Goal: Task Accomplishment & Management: Use online tool/utility

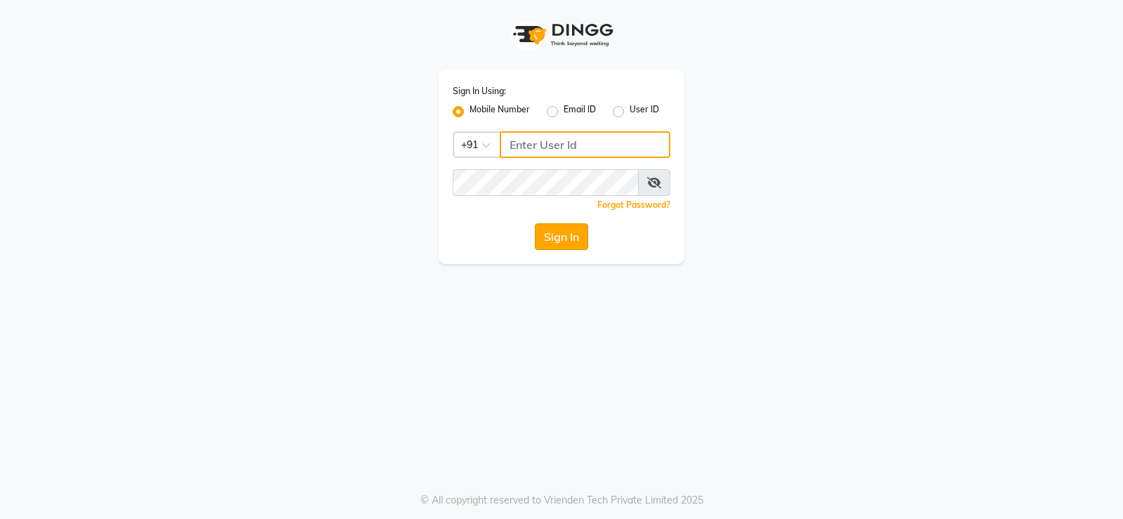
type input "9908500970"
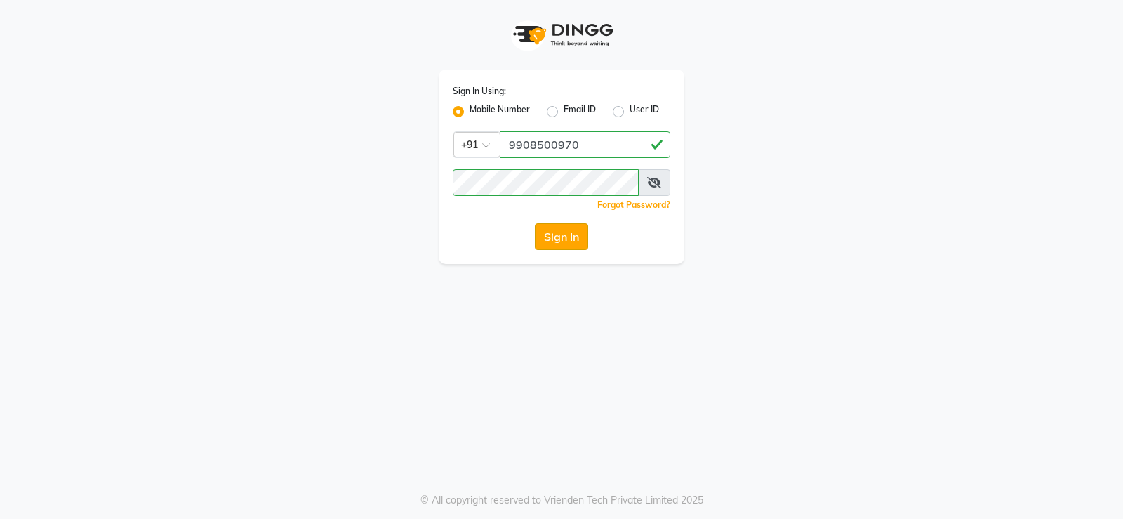
click at [549, 241] on button "Sign In" at bounding box center [561, 236] width 53 height 27
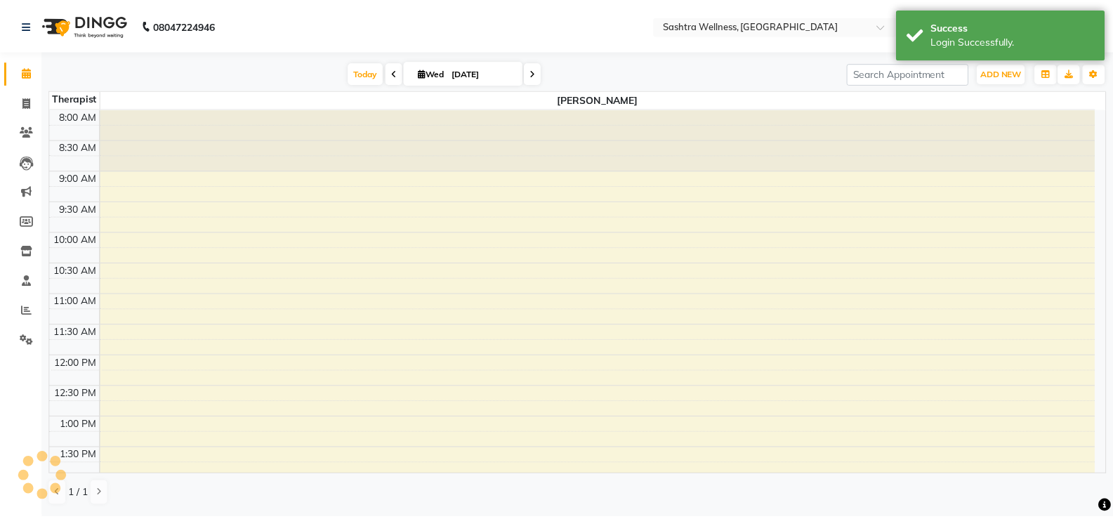
scroll to position [410, 0]
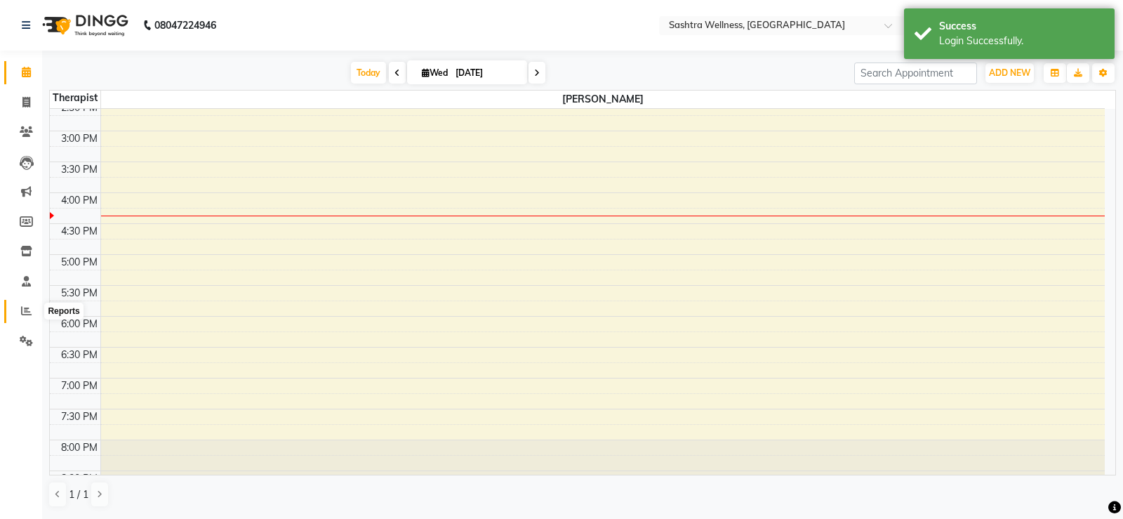
click at [23, 315] on icon at bounding box center [26, 310] width 11 height 11
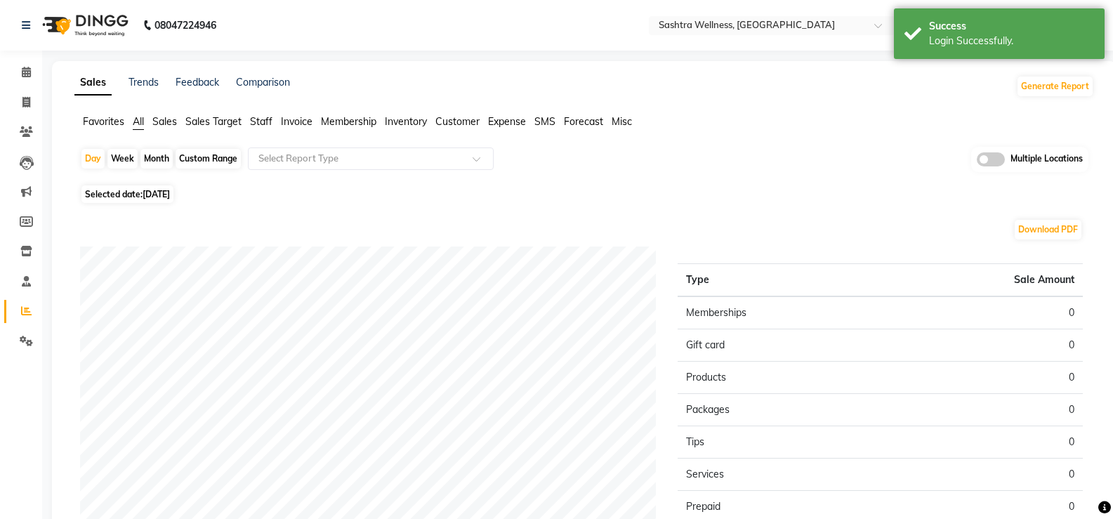
click at [301, 124] on span "Invoice" at bounding box center [297, 121] width 32 height 13
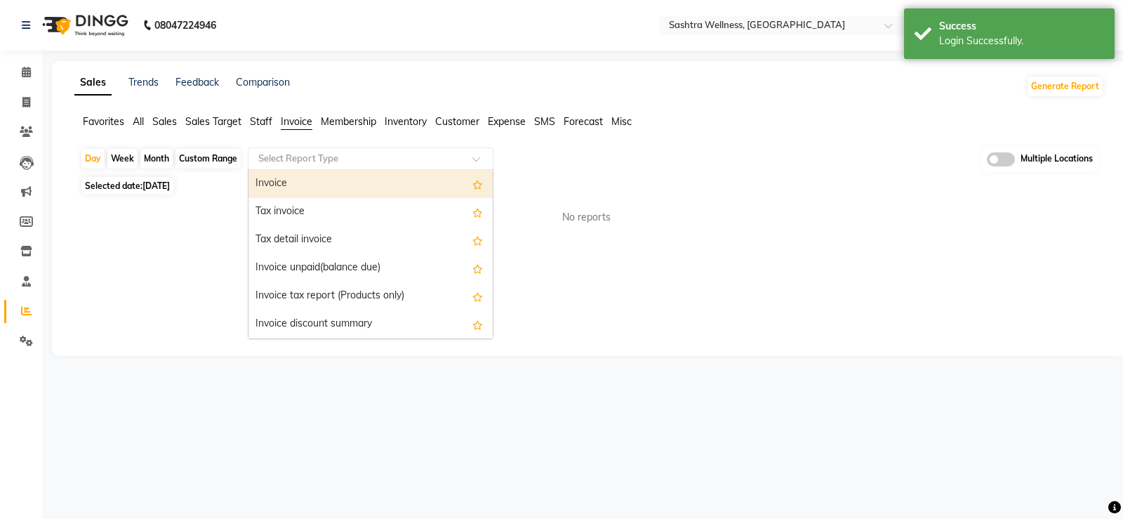
click at [309, 161] on input "text" at bounding box center [357, 159] width 202 height 14
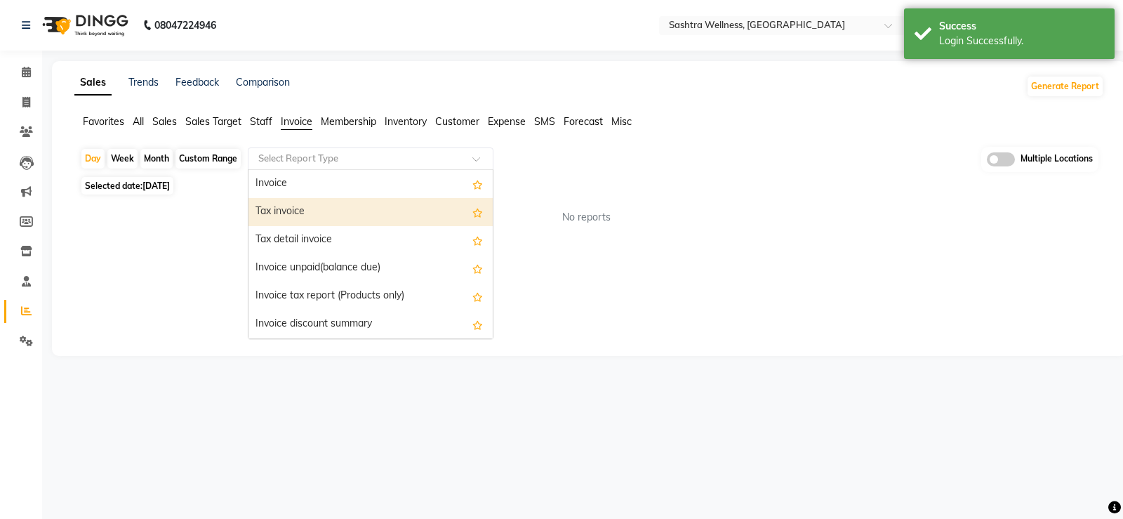
click at [304, 208] on div "Tax invoice" at bounding box center [371, 212] width 244 height 28
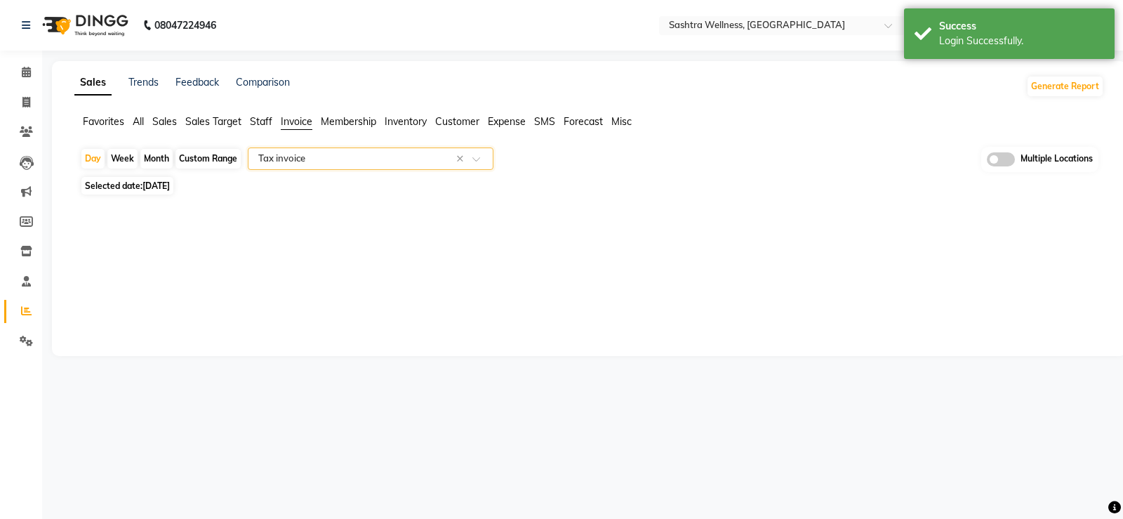
click at [218, 161] on div "Custom Range" at bounding box center [208, 159] width 65 height 20
select select "9"
select select "2025"
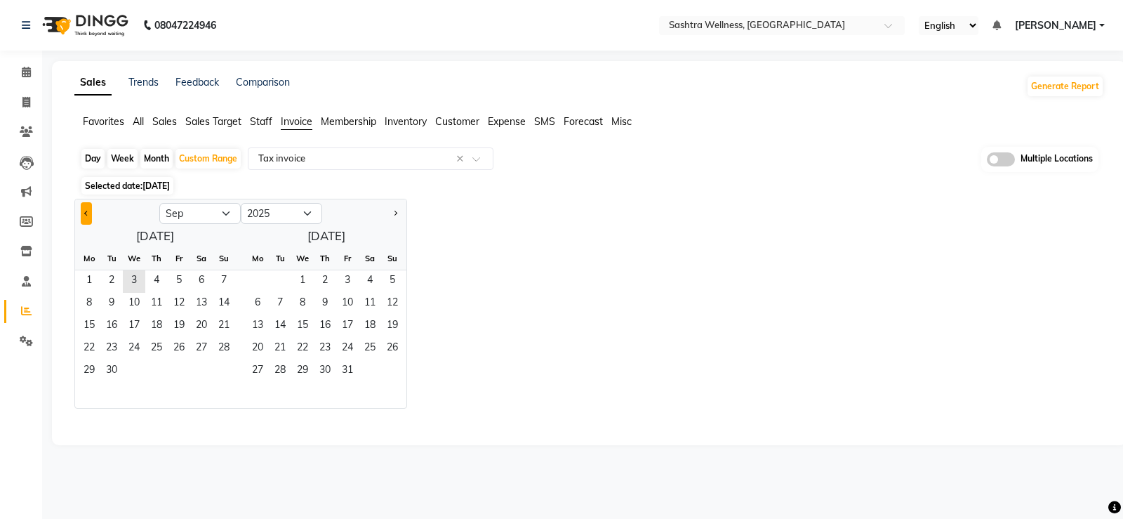
click at [88, 213] on span "Previous month" at bounding box center [86, 212] width 5 height 5
select select "8"
click at [180, 277] on span "1" at bounding box center [179, 281] width 22 height 22
click at [230, 368] on span "31" at bounding box center [224, 371] width 22 height 22
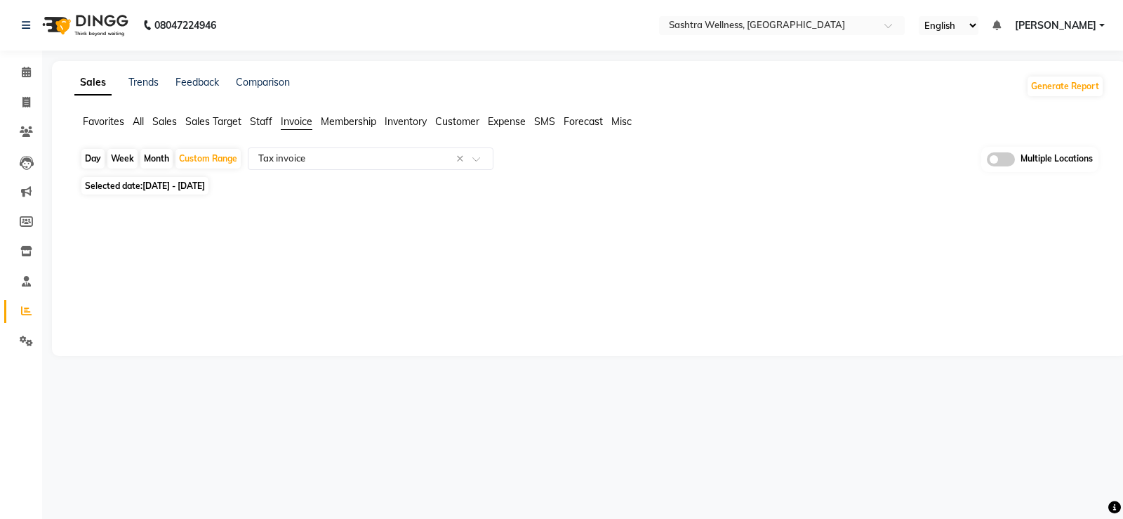
click at [567, 305] on div "Sales Trends Feedback Comparison Generate Report Favorites All Sales Sales Targ…" at bounding box center [589, 208] width 1075 height 295
click at [566, 305] on div "Sales Trends Feedback Comparison Generate Report Favorites All Sales Sales Targ…" at bounding box center [589, 208] width 1075 height 295
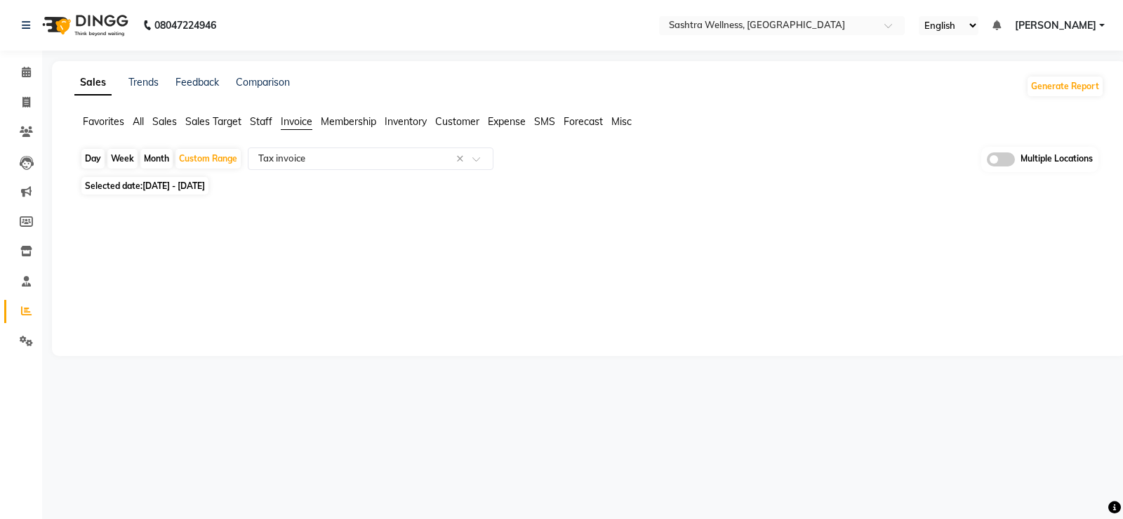
click at [439, 276] on div "Sales Trends Feedback Comparison Generate Report Favorites All Sales Sales Targ…" at bounding box center [589, 208] width 1075 height 295
click at [315, 158] on input "text" at bounding box center [357, 159] width 202 height 14
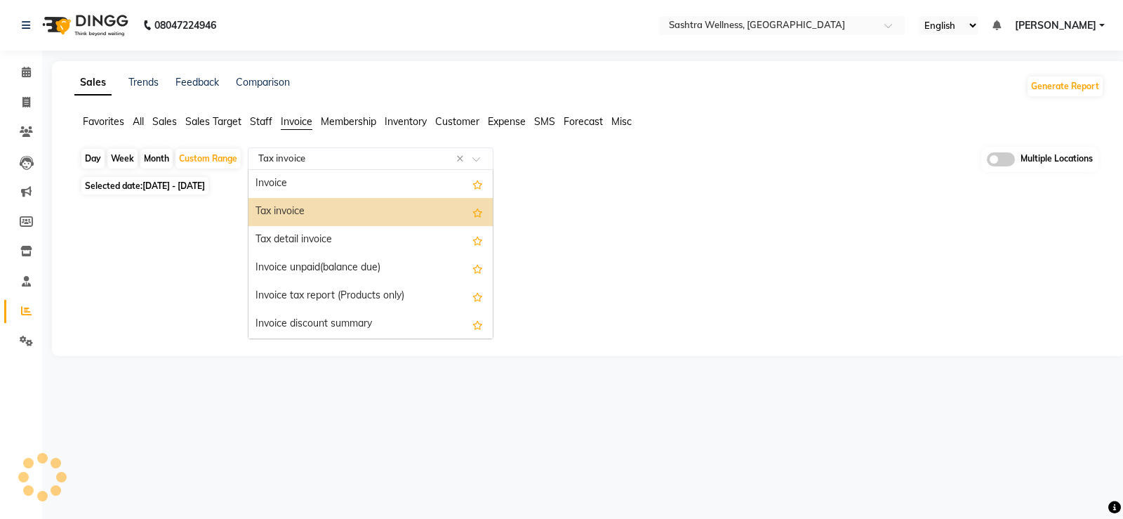
click at [315, 158] on input "text" at bounding box center [357, 159] width 202 height 14
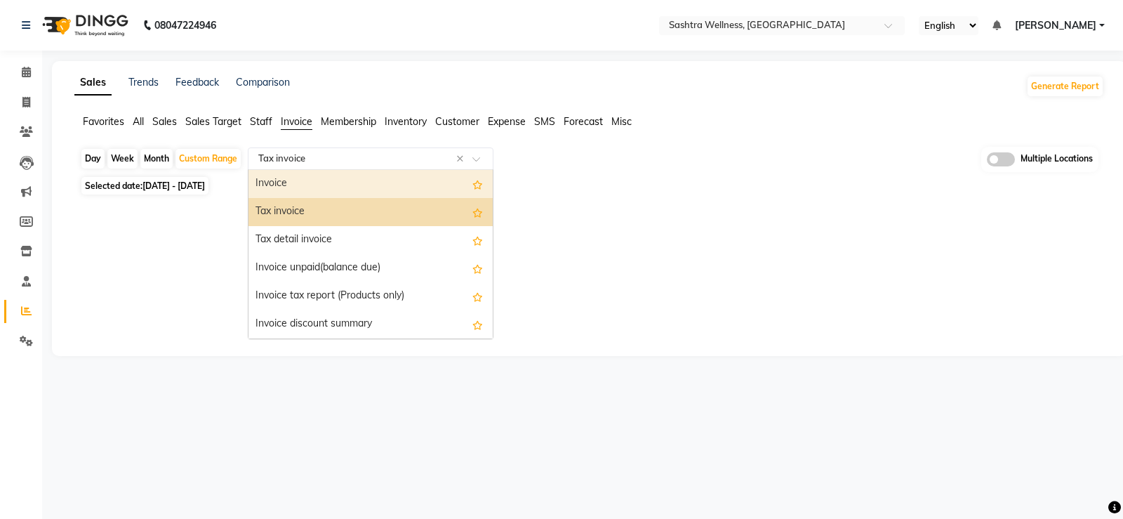
click at [728, 223] on div "Sales Trends Feedback Comparison Generate Report Favorites All Sales Sales Targ…" at bounding box center [589, 208] width 1075 height 295
click at [329, 161] on input "text" at bounding box center [357, 159] width 202 height 14
click at [310, 209] on div "Tax invoice" at bounding box center [371, 212] width 244 height 28
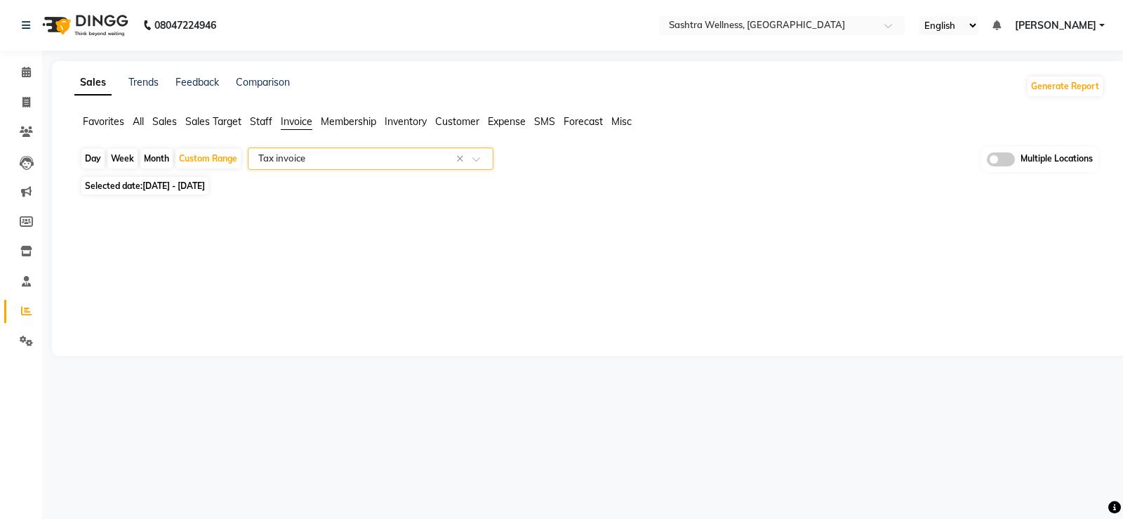
click at [315, 194] on div "Day Week Month Custom Range Select Report Type × Tax invoice × Multiple Locatio…" at bounding box center [589, 184] width 1030 height 74
click at [324, 161] on input "text" at bounding box center [357, 159] width 202 height 14
click at [169, 199] on div at bounding box center [587, 210] width 1036 height 22
click at [176, 187] on span "[DATE] - [DATE]" at bounding box center [174, 185] width 62 height 11
select select "8"
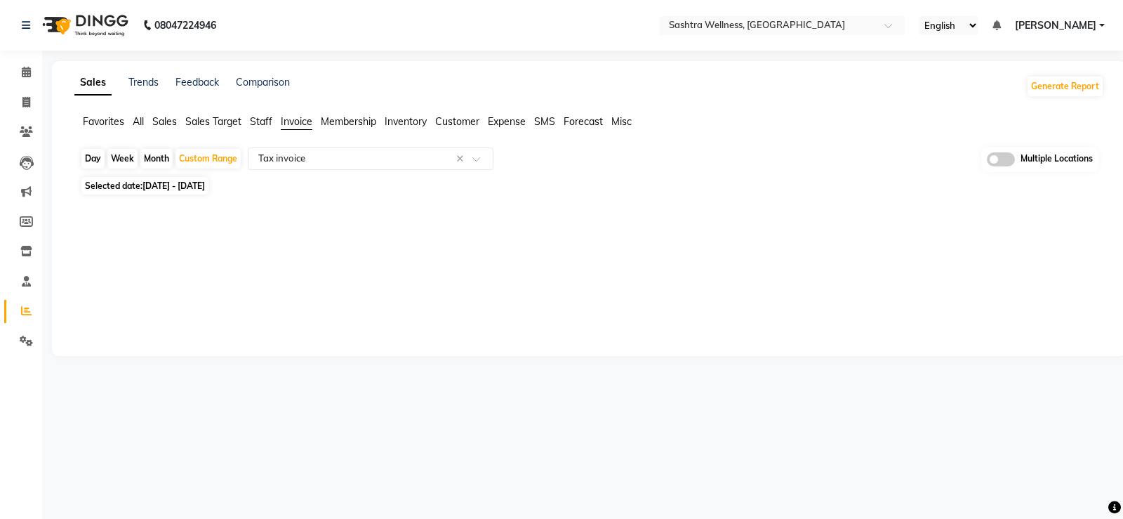
select select "2025"
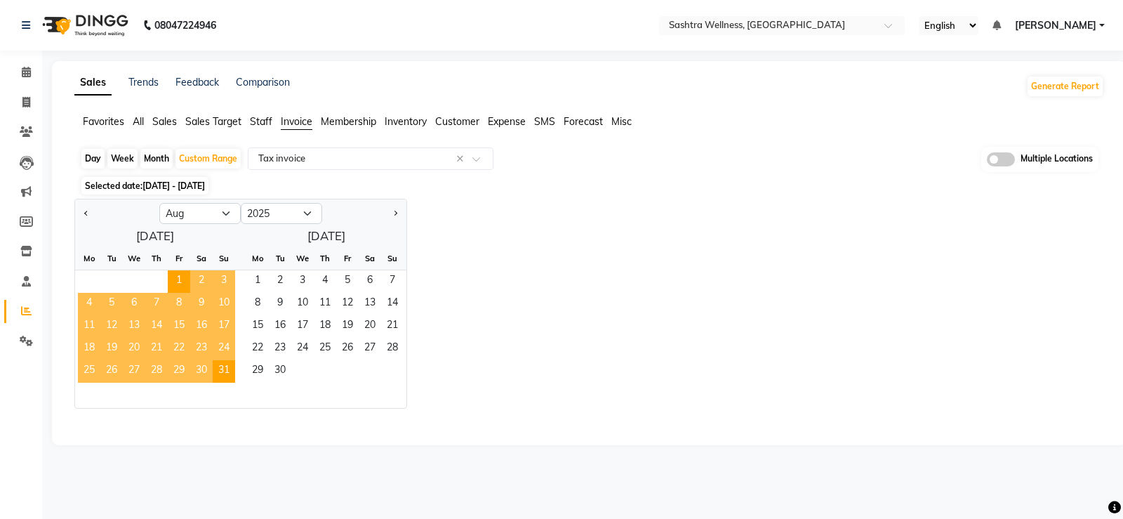
click at [610, 258] on div "Jan Feb Mar Apr May Jun [DATE] Aug Sep Oct Nov [DATE] 2016 2017 2018 2019 2020 …" at bounding box center [589, 304] width 1030 height 210
click at [642, 299] on div "Jan Feb Mar Apr May Jun [DATE] Aug Sep Oct Nov [DATE] 2016 2017 2018 2019 2020 …" at bounding box center [589, 304] width 1030 height 210
click at [617, 173] on div "Day Week Month Custom Range Select Report Type × Tax invoice × Multiple Locatio…" at bounding box center [589, 289] width 1030 height 284
click at [376, 166] on div "Select Report Type × Tax invoice ×" at bounding box center [371, 158] width 246 height 22
click at [709, 265] on div "Jan Feb Mar Apr May Jun [DATE] Aug Sep Oct Nov [DATE] 2016 2017 2018 2019 2020 …" at bounding box center [589, 304] width 1030 height 210
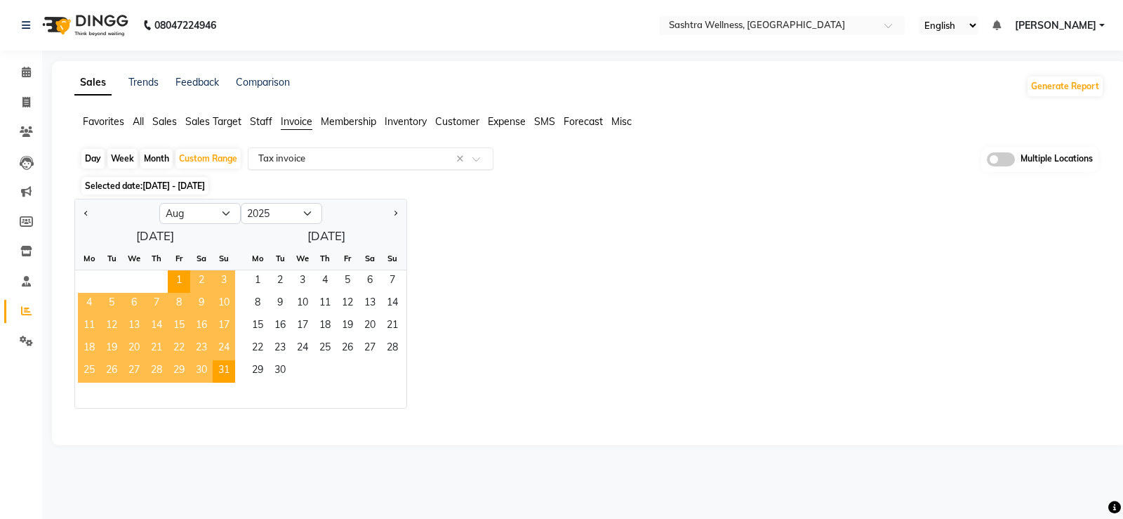
click at [365, 163] on input "text" at bounding box center [357, 159] width 202 height 14
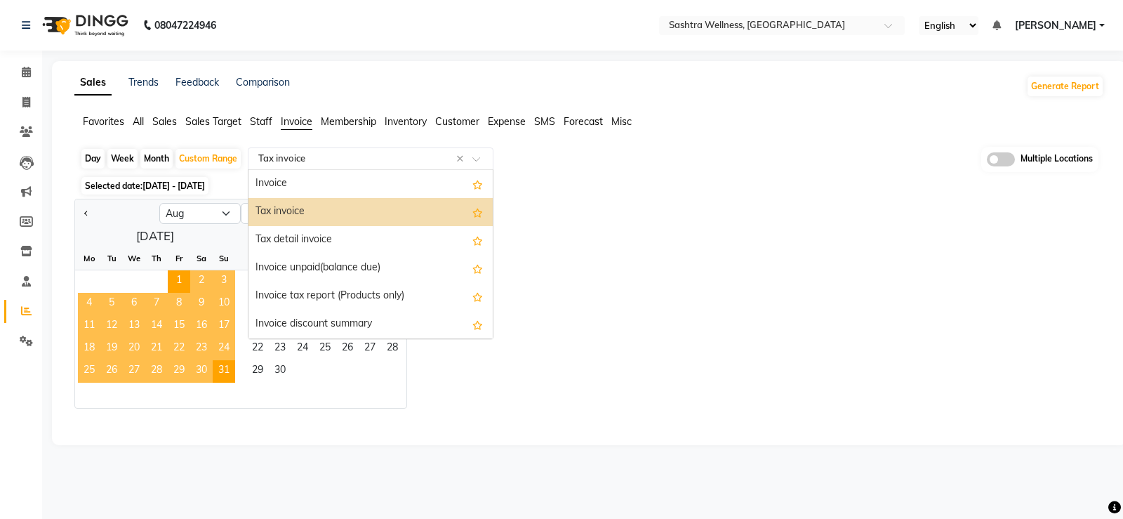
click at [336, 207] on div "Tax invoice" at bounding box center [371, 212] width 244 height 28
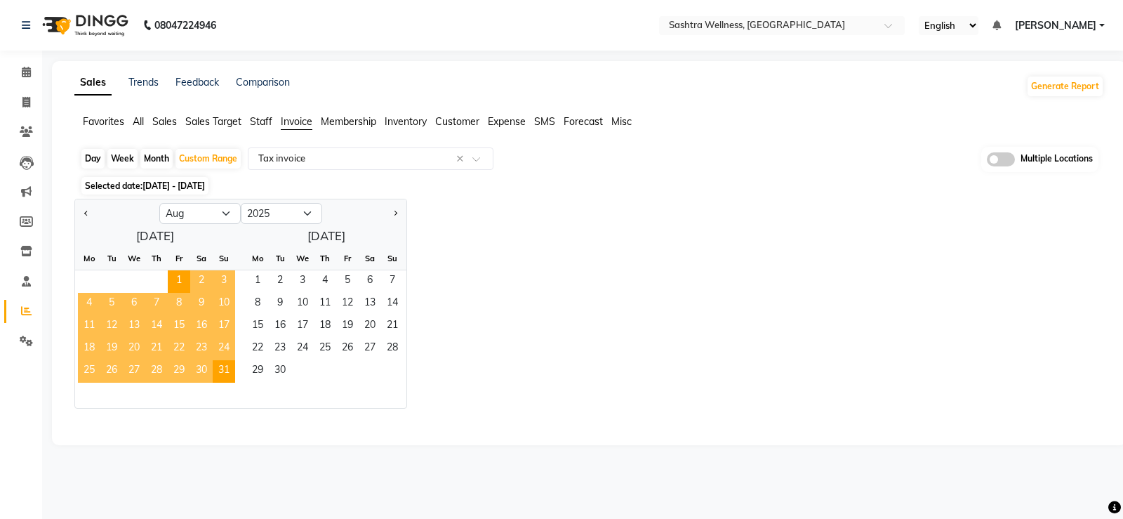
click at [610, 257] on div "Jan Feb Mar Apr May Jun [DATE] Aug Sep Oct Nov [DATE] 2016 2017 2018 2019 2020 …" at bounding box center [589, 304] width 1030 height 210
click at [223, 158] on div "Custom Range" at bounding box center [208, 159] width 65 height 20
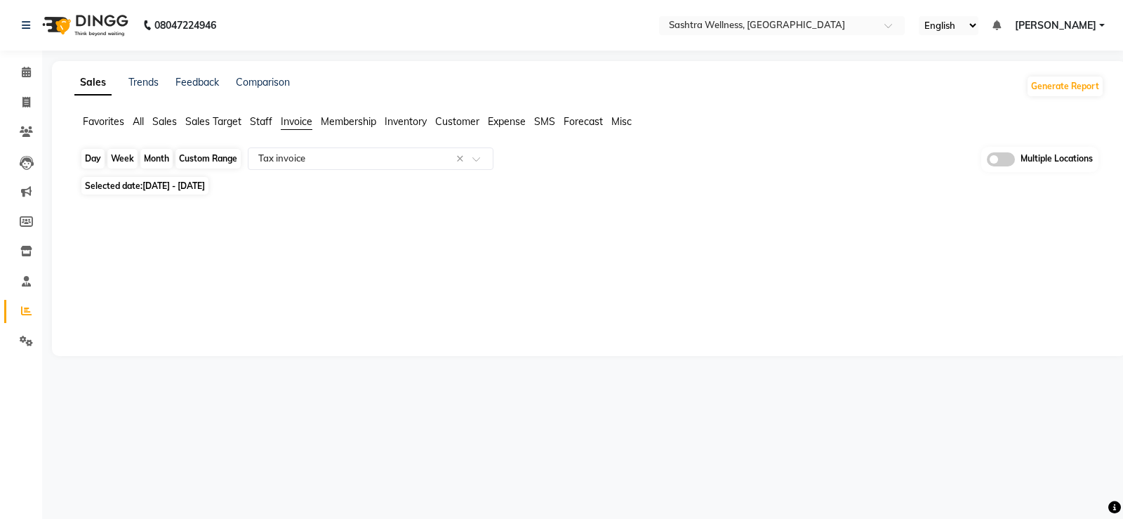
click at [223, 158] on div "Custom Range" at bounding box center [208, 159] width 65 height 20
select select "8"
select select "2025"
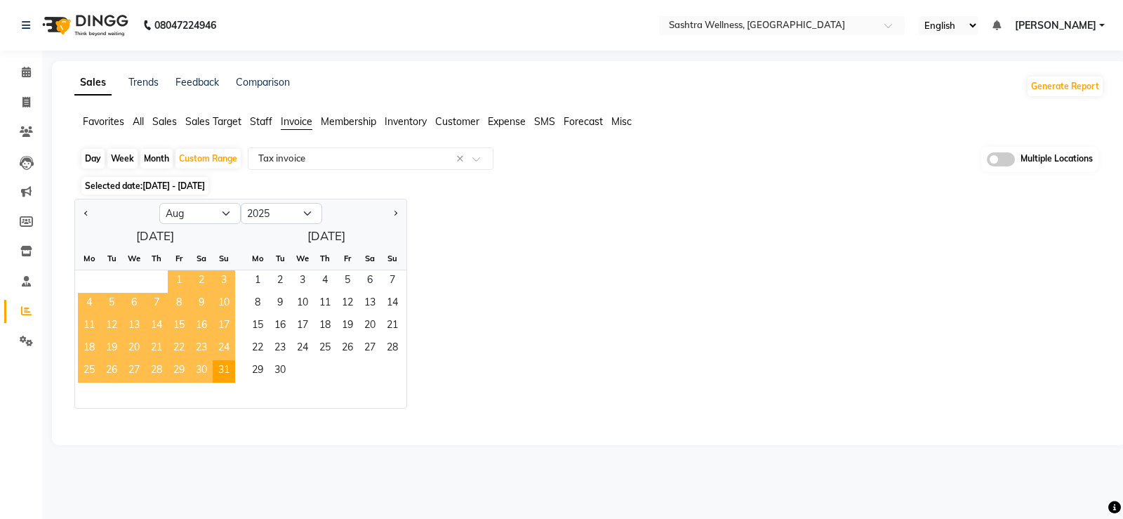
click at [179, 282] on span "1" at bounding box center [179, 281] width 22 height 22
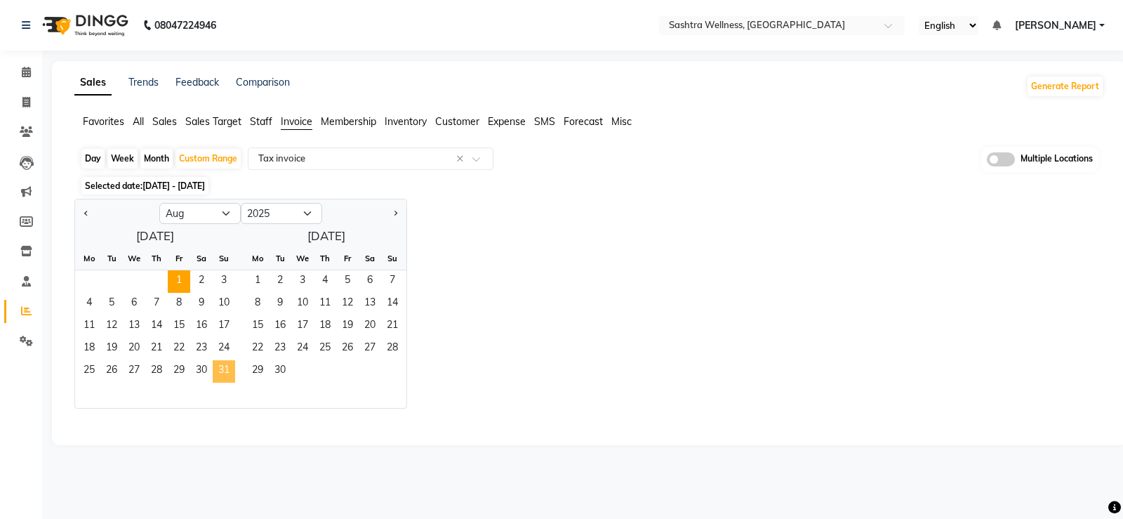
click at [229, 370] on span "31" at bounding box center [224, 371] width 22 height 22
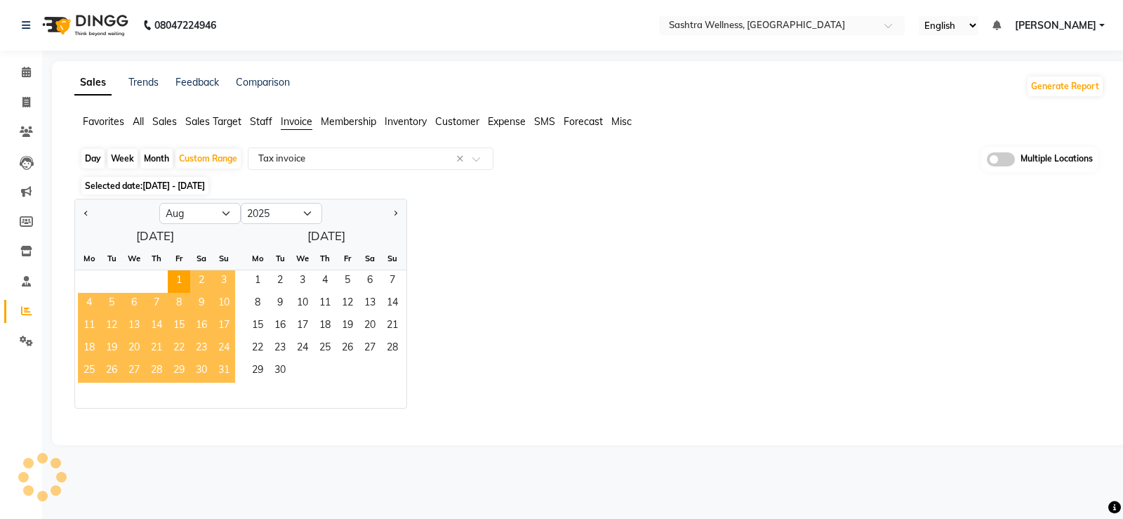
select select "full_report"
select select "csv"
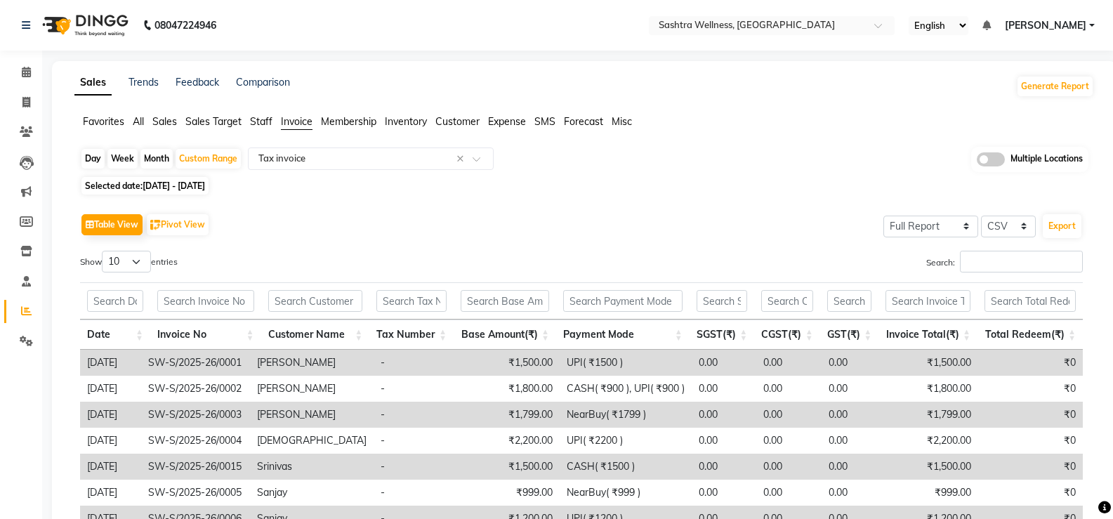
scroll to position [207, 0]
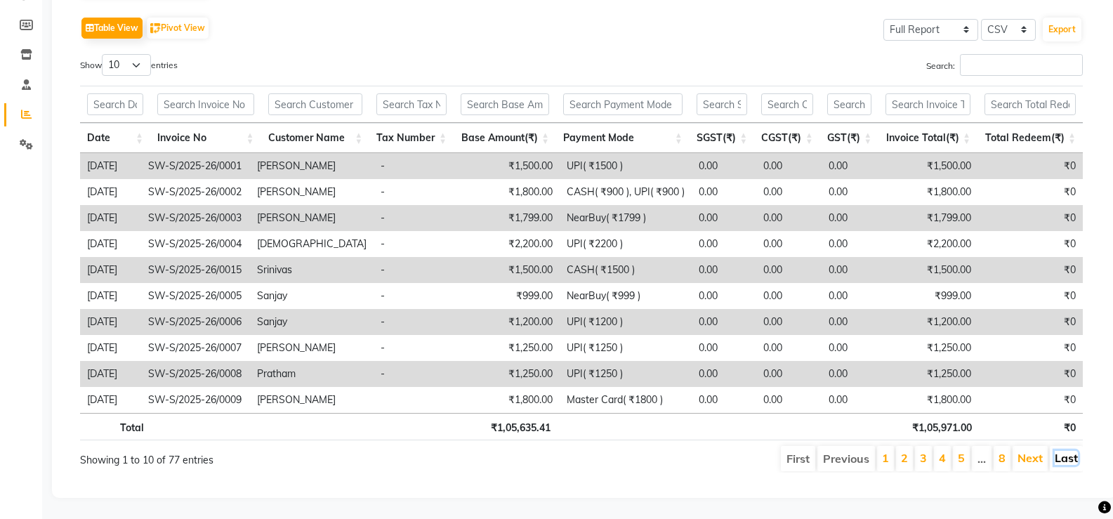
click at [1071, 451] on link "Last" at bounding box center [1066, 458] width 23 height 14
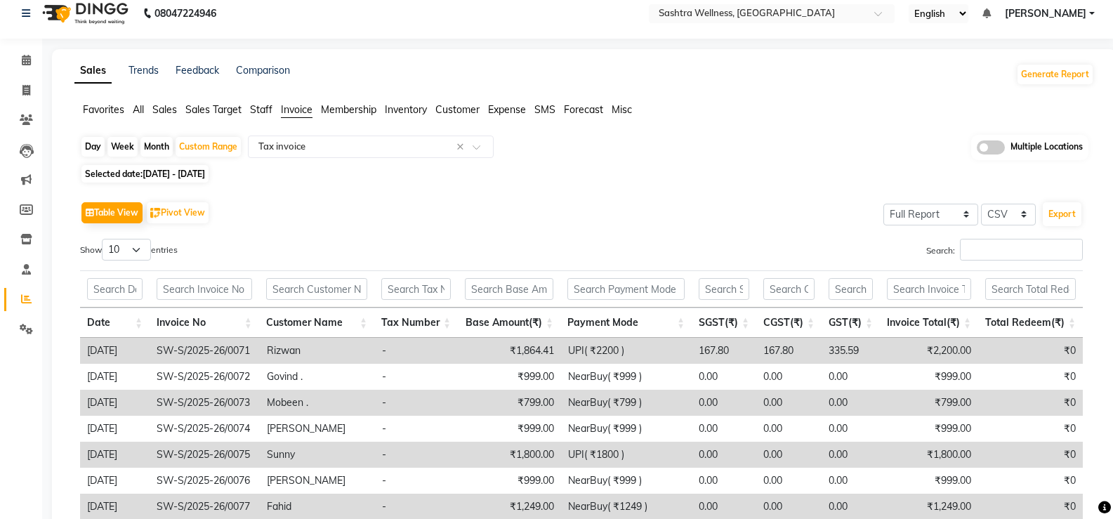
scroll to position [0, 0]
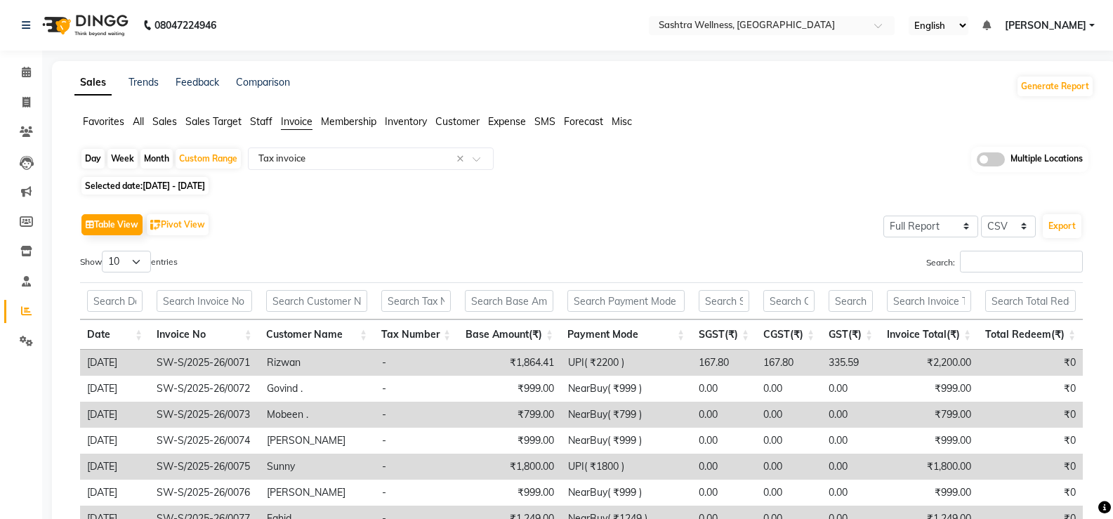
click at [595, 180] on div "Selected date: [DATE] - [DATE]" at bounding box center [587, 185] width 1014 height 15
click at [657, 132] on div "Favorites All Sales Sales Target Staff Invoice Membership Inventory Customer Ex…" at bounding box center [584, 127] width 1041 height 27
click at [473, 183] on div "Selected date: [DATE] - [DATE]" at bounding box center [587, 185] width 1014 height 15
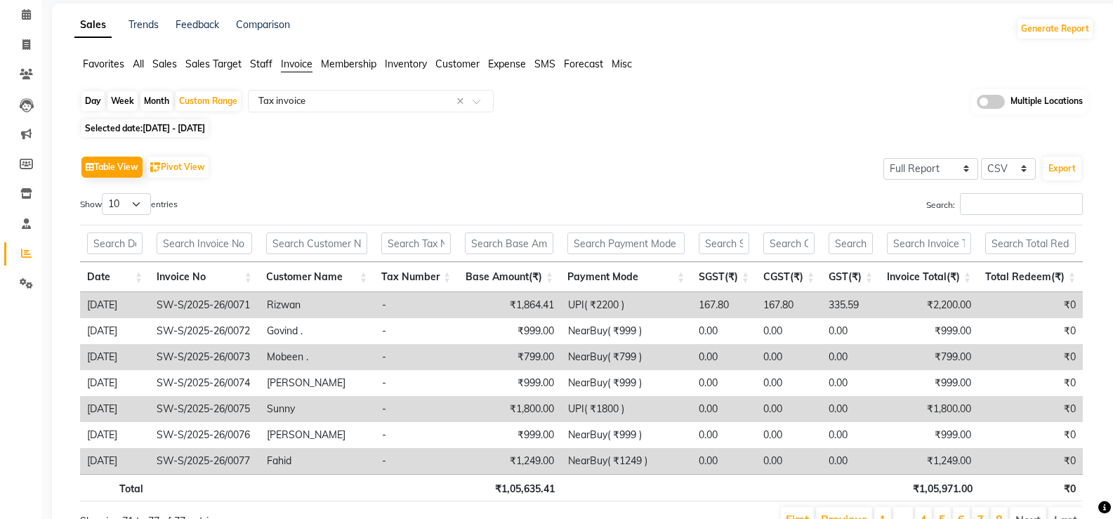
scroll to position [129, 0]
